Goal: Task Accomplishment & Management: Manage account settings

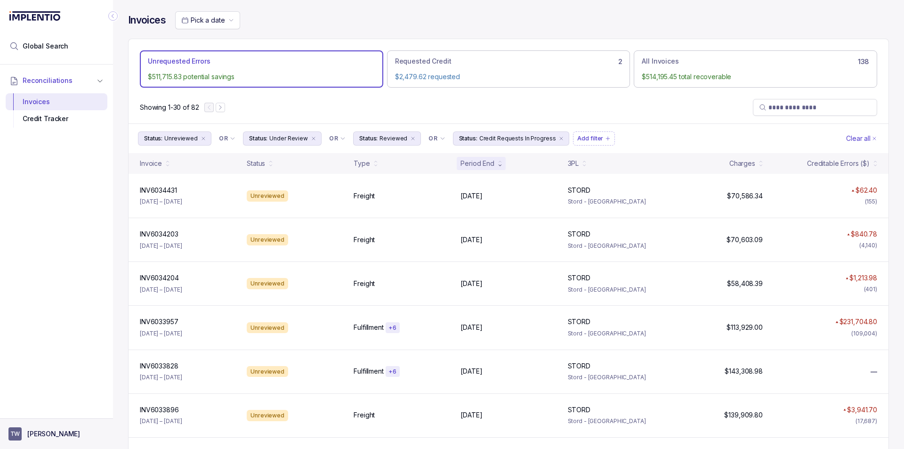
click at [52, 432] on p "[PERSON_NAME]" at bounding box center [53, 433] width 53 height 9
click at [55, 421] on li "Logout" at bounding box center [56, 413] width 97 height 15
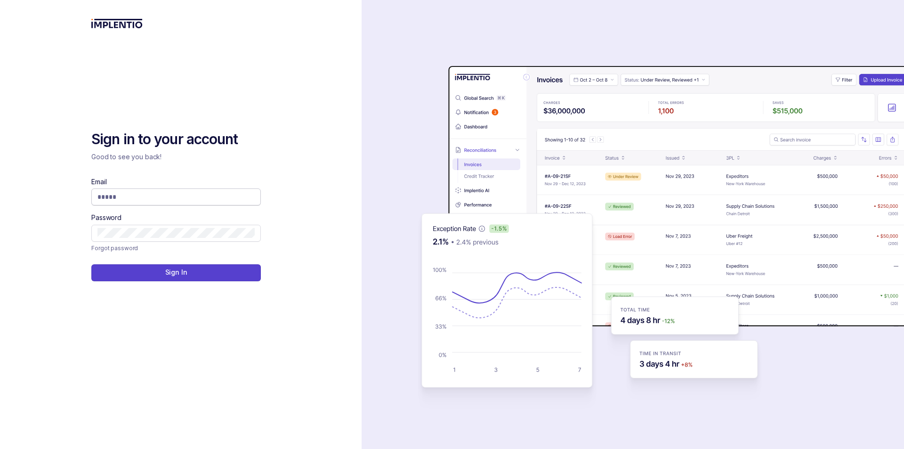
click at [129, 196] on input "Email" at bounding box center [175, 196] width 157 height 9
type input "**********"
